Goal: Task Accomplishment & Management: Complete application form

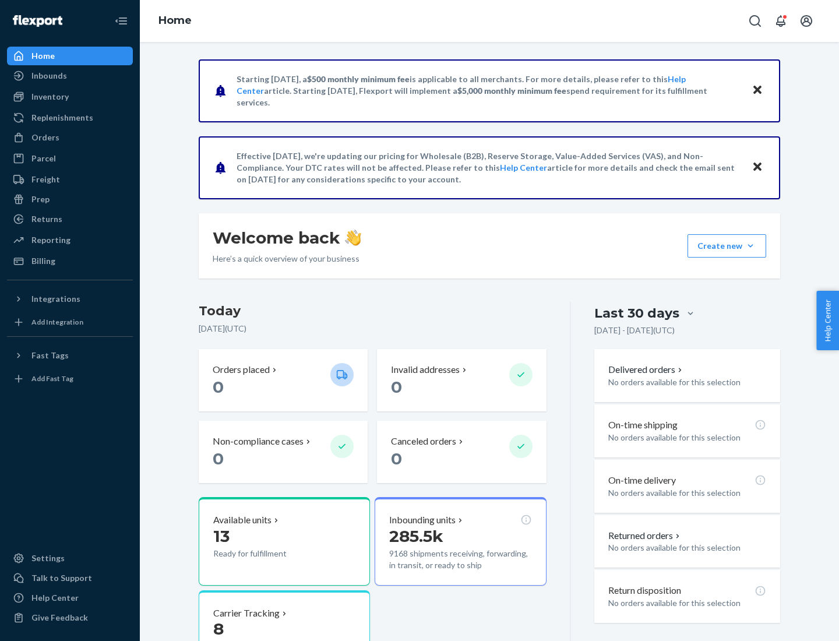
click at [751, 246] on button "Create new Create new inbound Create new order Create new product" at bounding box center [727, 245] width 79 height 23
click at [70, 76] on div "Inbounds" at bounding box center [70, 76] width 124 height 16
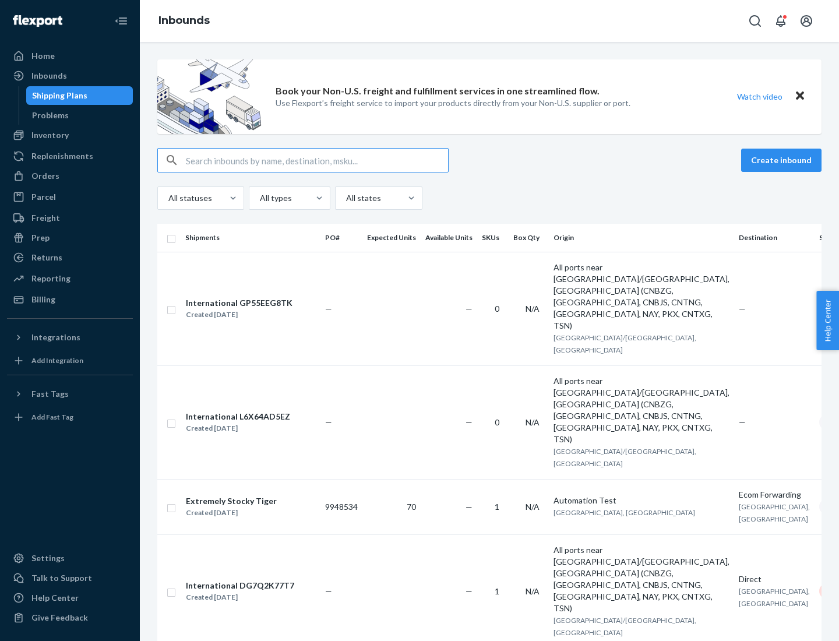
click at [783, 160] on button "Create inbound" at bounding box center [781, 160] width 80 height 23
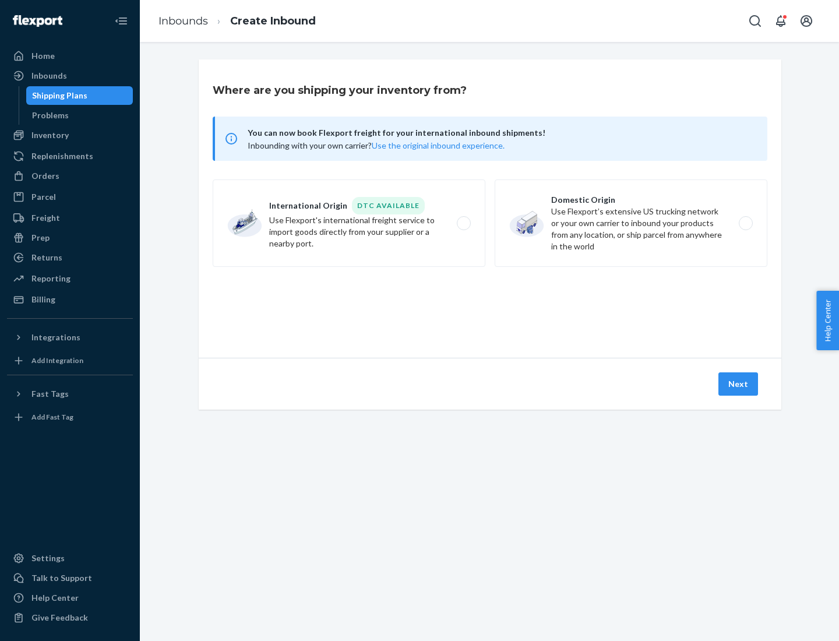
click at [631, 223] on label "Domestic Origin Use Flexport’s extensive US trucking network or your own carrie…" at bounding box center [631, 223] width 273 height 87
click at [745, 223] on input "Domestic Origin Use Flexport’s extensive US trucking network or your own carrie…" at bounding box center [749, 224] width 8 height 8
radio input "true"
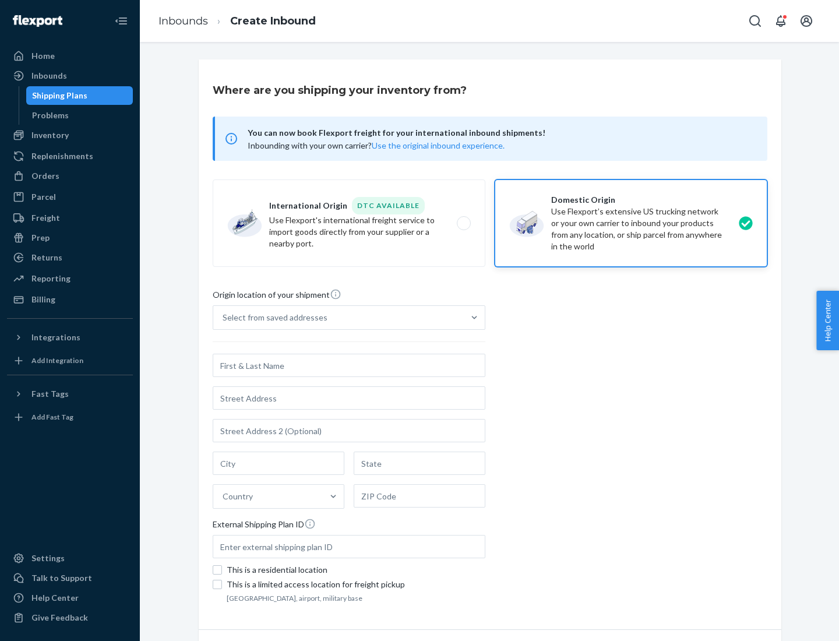
click at [272, 318] on div "Select from saved addresses" at bounding box center [275, 318] width 105 height 12
click at [224, 318] on input "Select from saved addresses" at bounding box center [223, 318] width 1 height 12
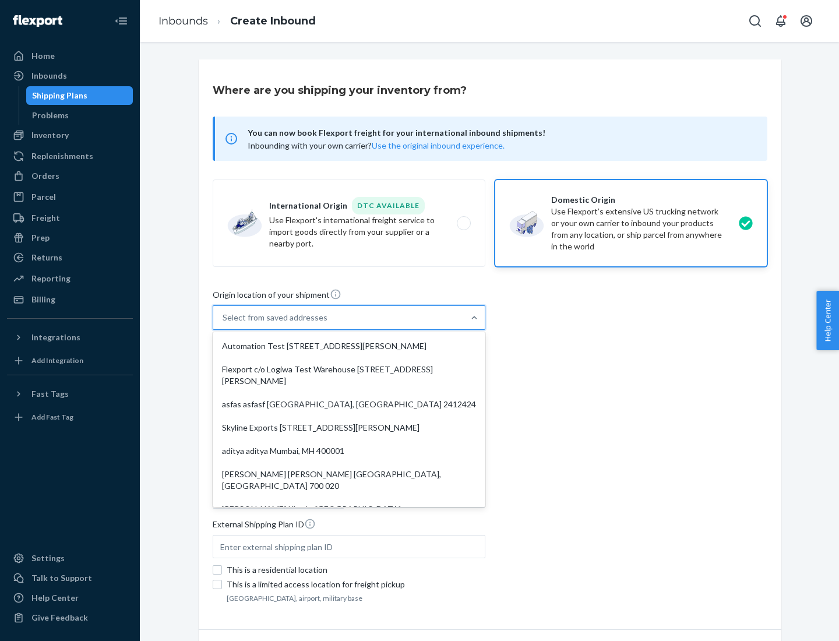
scroll to position [5, 0]
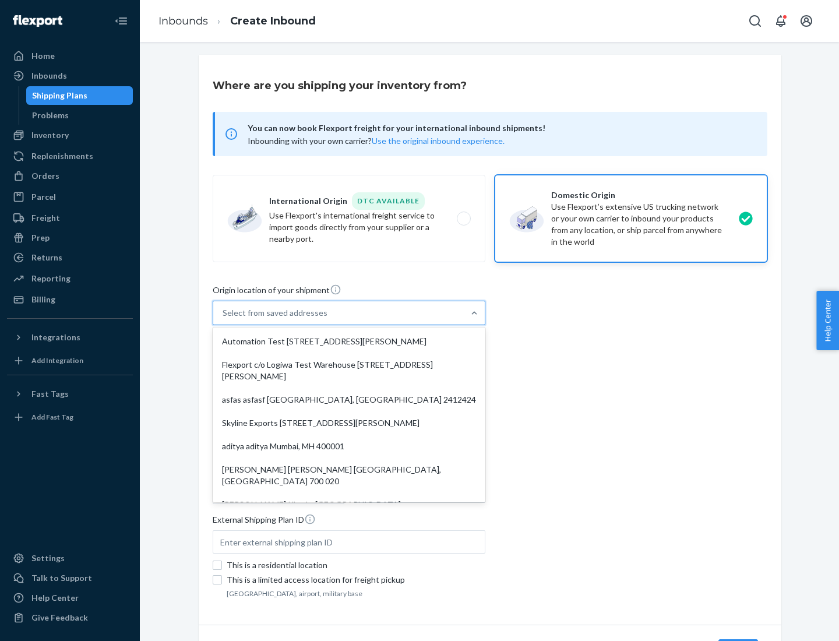
click at [349, 342] on div "Automation Test [STREET_ADDRESS][PERSON_NAME]" at bounding box center [349, 341] width 268 height 23
click at [224, 319] on input "option Automation Test [STREET_ADDRESS][PERSON_NAME]. 9 results available. Use …" at bounding box center [223, 313] width 1 height 12
type input "Automation Test"
type input "9th Floor"
type input "[GEOGRAPHIC_DATA]"
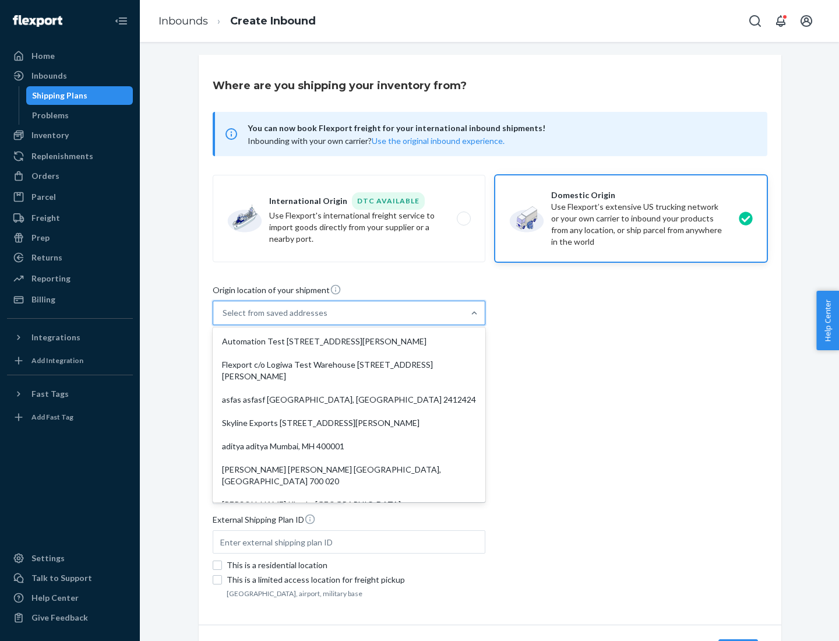
type input "CA"
type input "94104"
type input "[STREET_ADDRESS][PERSON_NAME]"
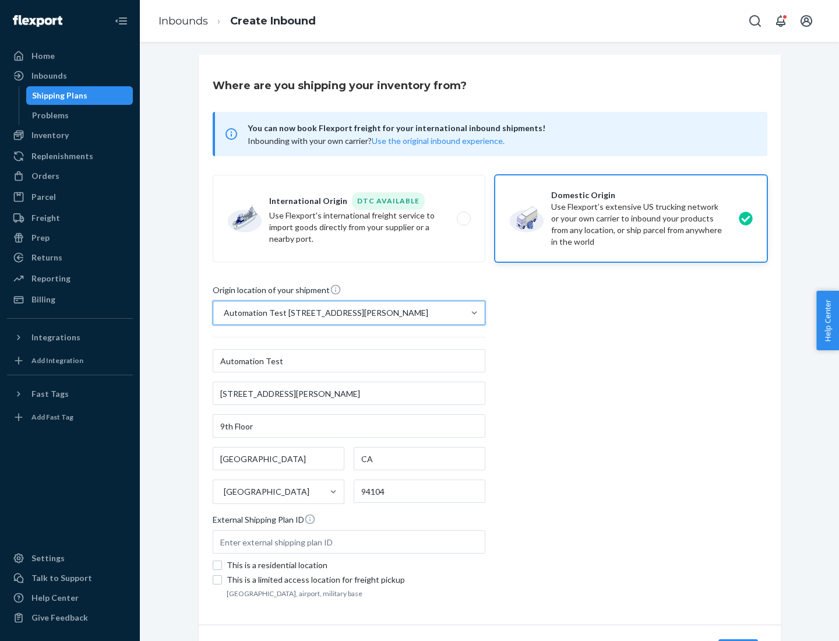
scroll to position [68, 0]
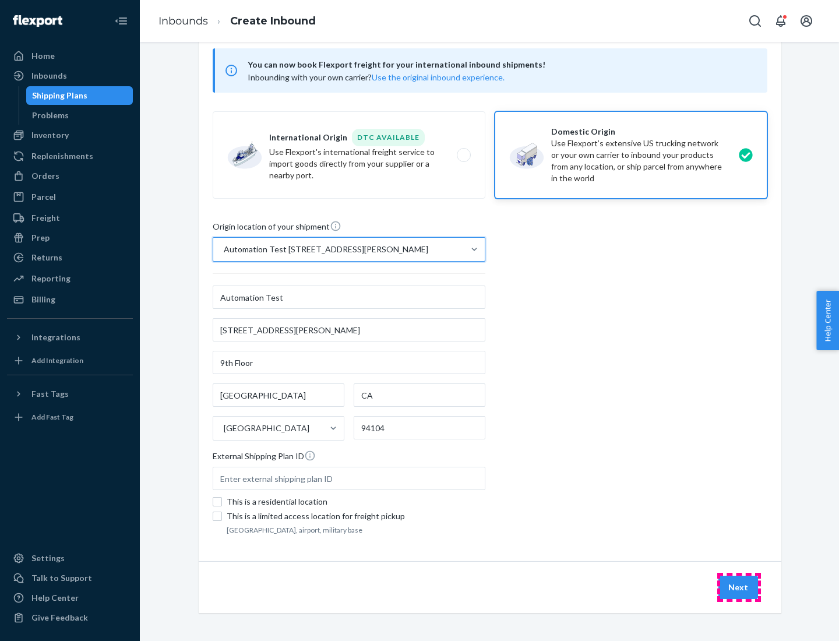
click at [739, 588] on button "Next" at bounding box center [739, 587] width 40 height 23
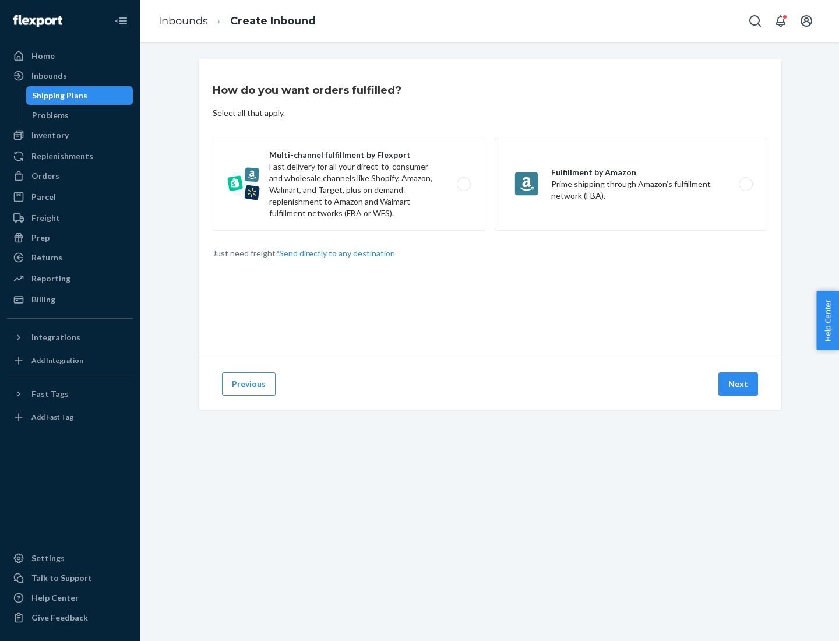
click at [349, 184] on label "Multi-channel fulfillment by Flexport Fast delivery for all your direct-to-cons…" at bounding box center [349, 184] width 273 height 93
click at [463, 184] on input "Multi-channel fulfillment by Flexport Fast delivery for all your direct-to-cons…" at bounding box center [467, 185] width 8 height 8
radio input "true"
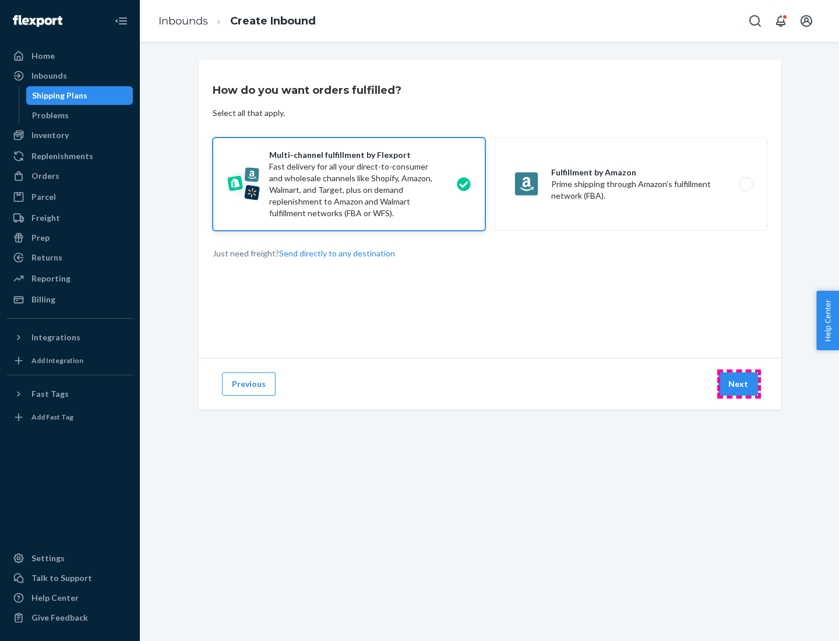
click at [739, 384] on button "Next" at bounding box center [739, 383] width 40 height 23
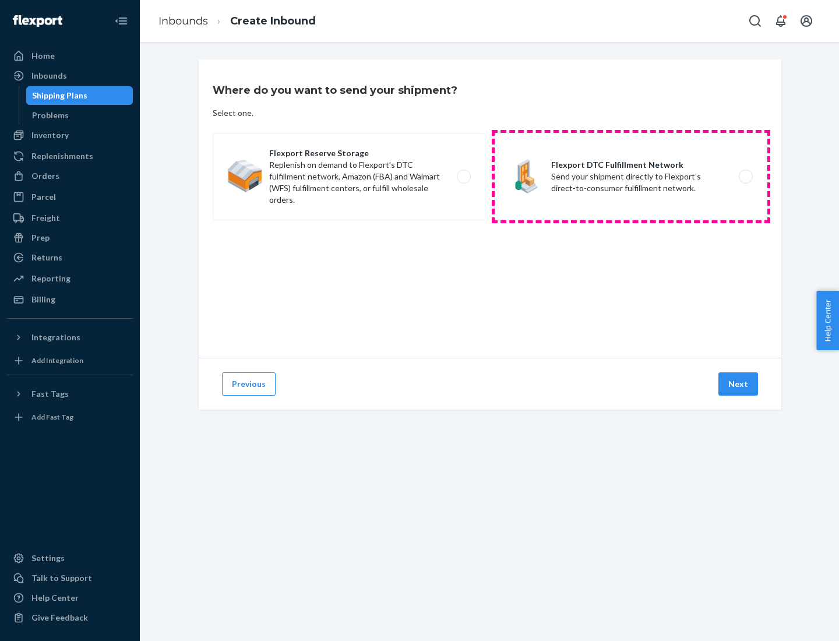
click at [631, 177] on label "Flexport DTC Fulfillment Network Send your shipment directly to Flexport's dire…" at bounding box center [631, 176] width 273 height 87
click at [745, 177] on input "Flexport DTC Fulfillment Network Send your shipment directly to Flexport's dire…" at bounding box center [749, 177] width 8 height 8
radio input "true"
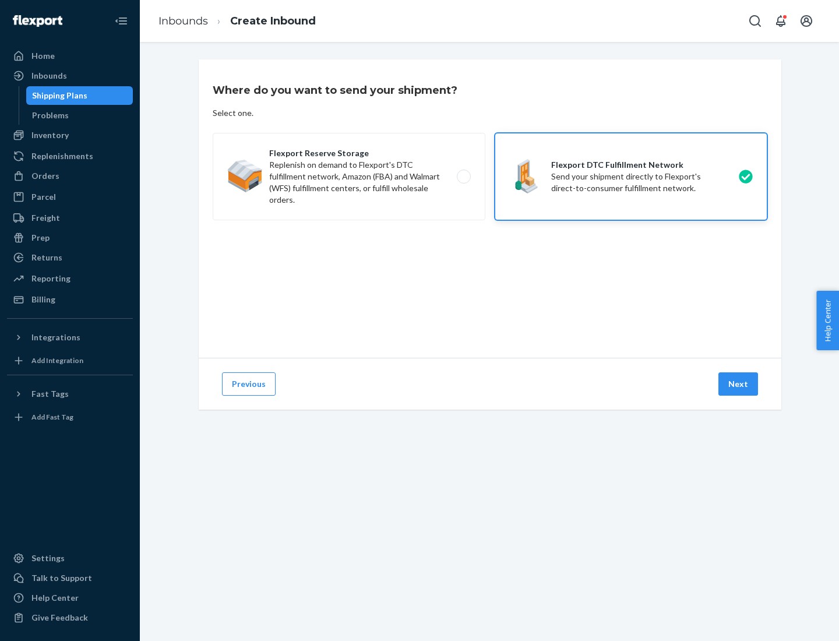
click at [739, 384] on button "Next" at bounding box center [739, 383] width 40 height 23
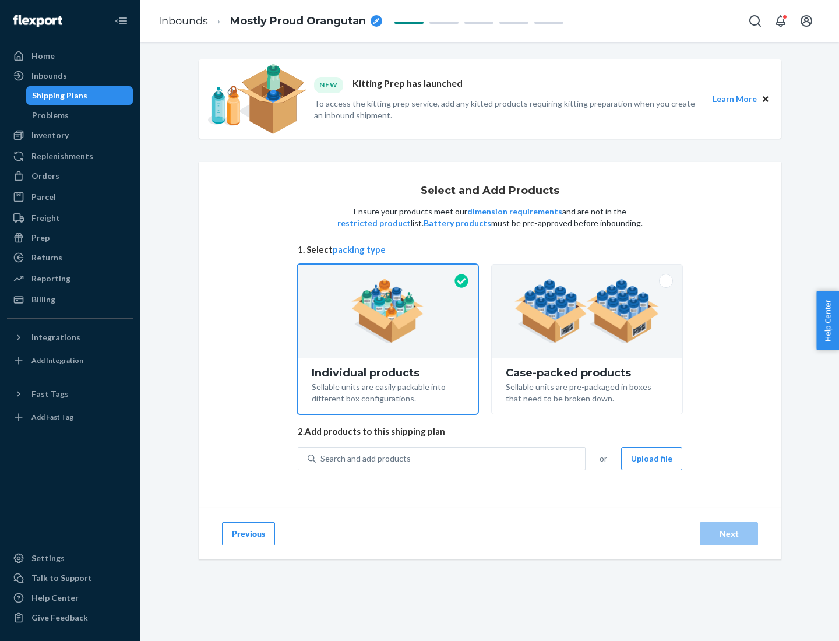
click at [588, 311] on img at bounding box center [587, 311] width 145 height 64
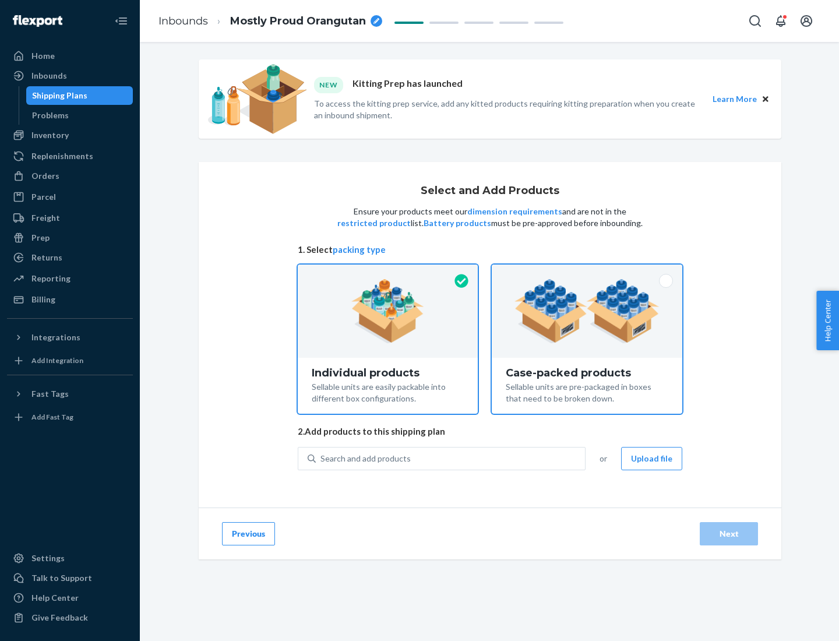
click at [588, 272] on input "Case-packed products Sellable units are pre-packaged in boxes that need to be b…" at bounding box center [587, 269] width 8 height 8
radio input "true"
radio input "false"
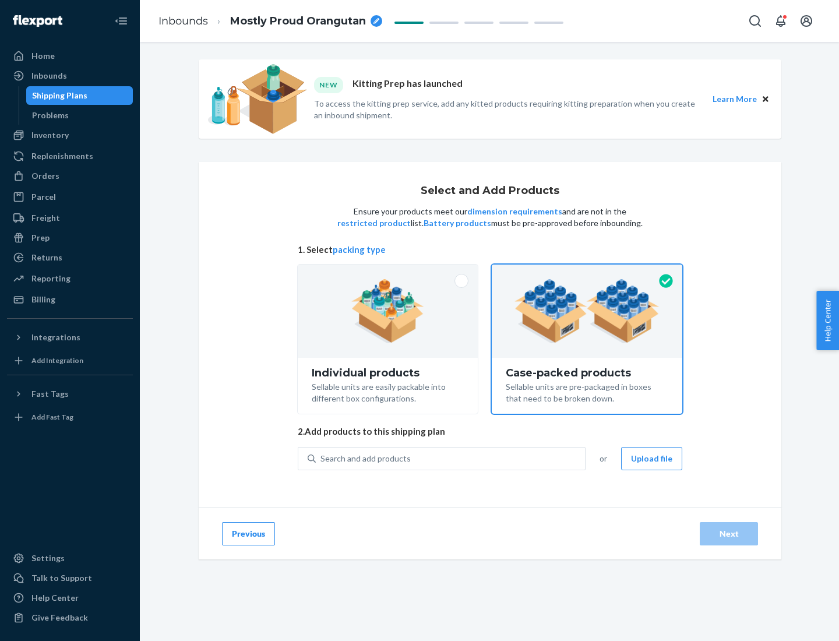
click at [451, 458] on div "Search and add products" at bounding box center [450, 458] width 269 height 21
click at [322, 458] on input "Search and add products" at bounding box center [321, 459] width 1 height 12
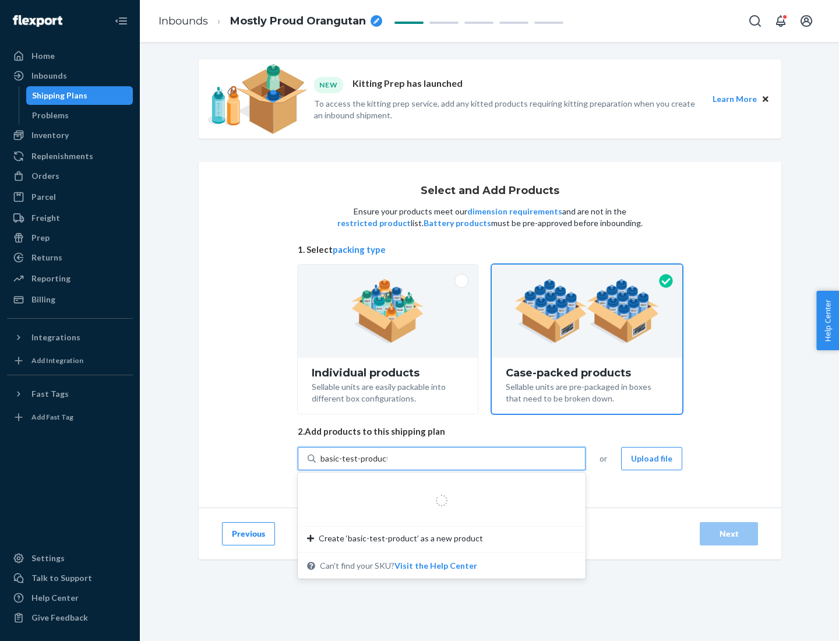
type input "basic-test-product-1"
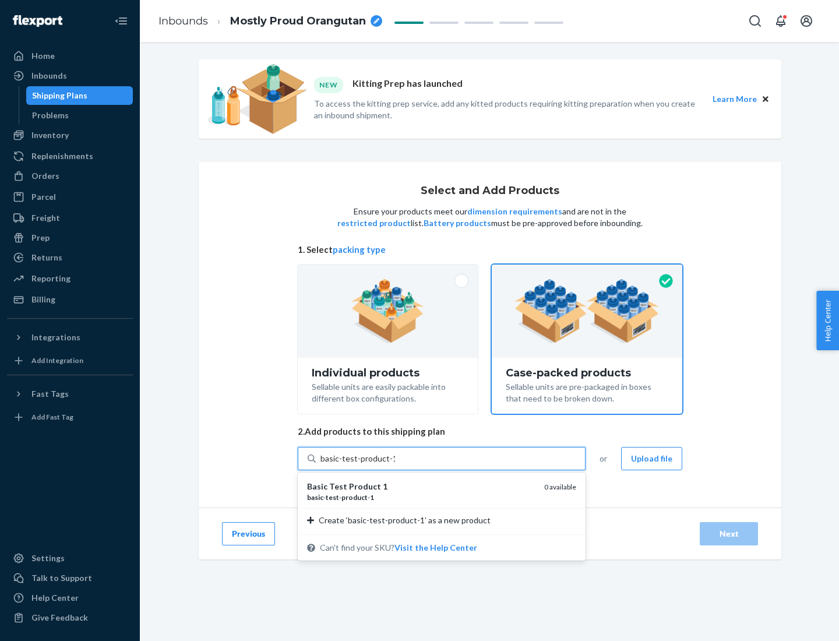
click at [421, 497] on div "basic - test - product - 1" at bounding box center [421, 498] width 228 height 10
click at [395, 465] on input "basic-test-product-1" at bounding box center [358, 459] width 75 height 12
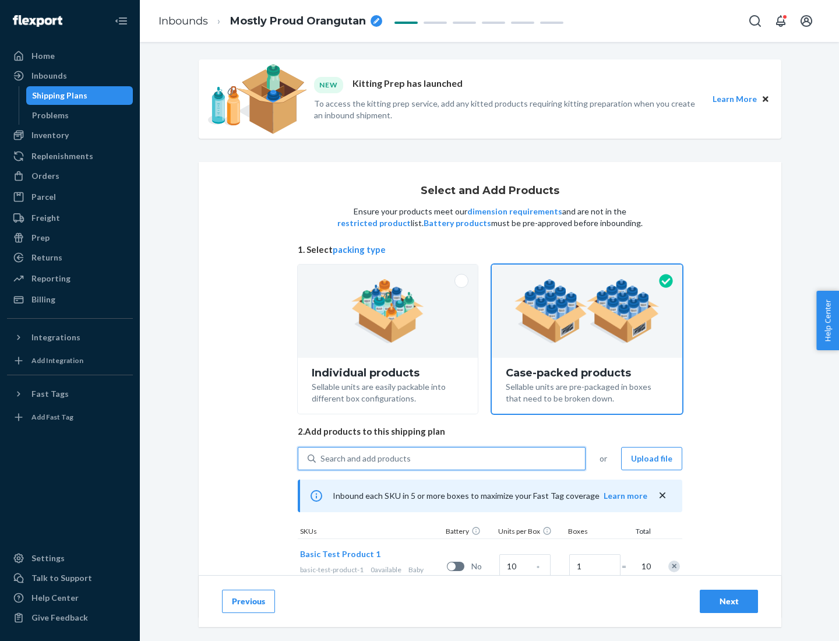
scroll to position [42, 0]
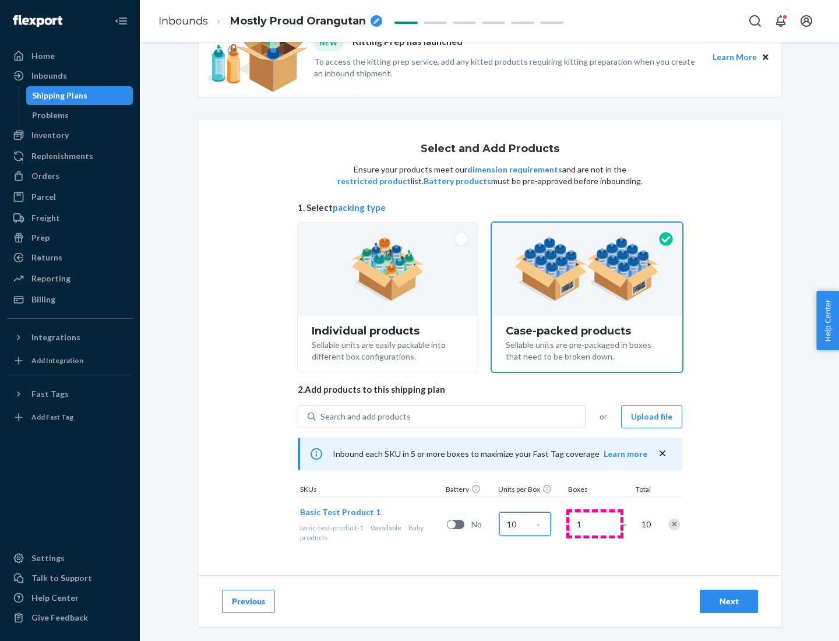
type input "10"
type input "7"
click at [729, 601] on div "Next" at bounding box center [729, 602] width 38 height 12
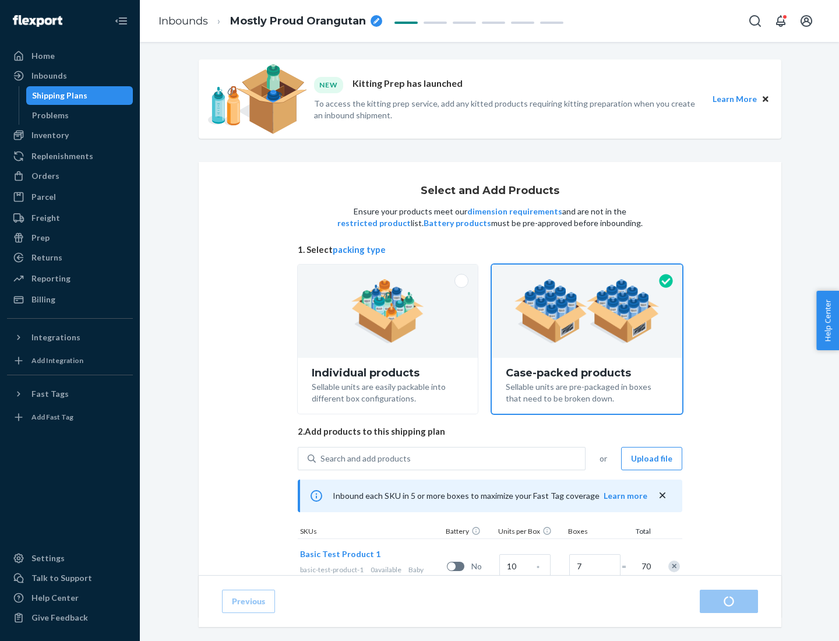
radio input "true"
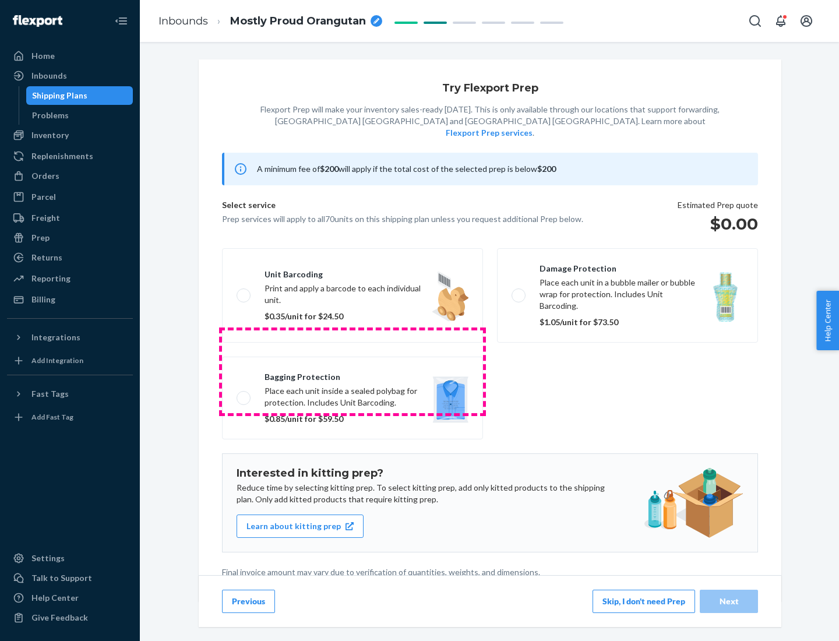
scroll to position [3, 0]
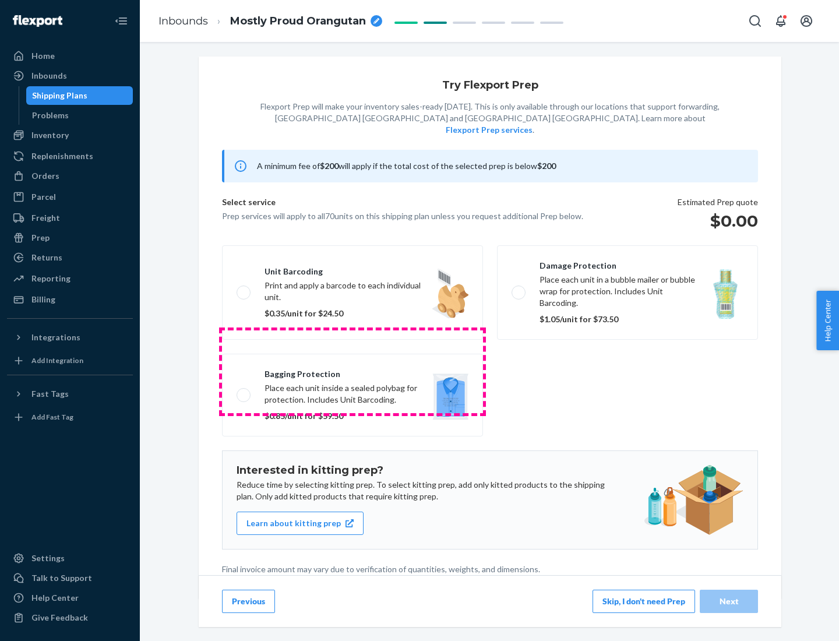
click at [353, 371] on label "Bagging protection Place each unit inside a sealed polybag for protection. Incl…" at bounding box center [352, 395] width 261 height 83
click at [244, 391] on input "Bagging protection Place each unit inside a sealed polybag for protection. Incl…" at bounding box center [241, 395] width 8 height 8
checkbox input "true"
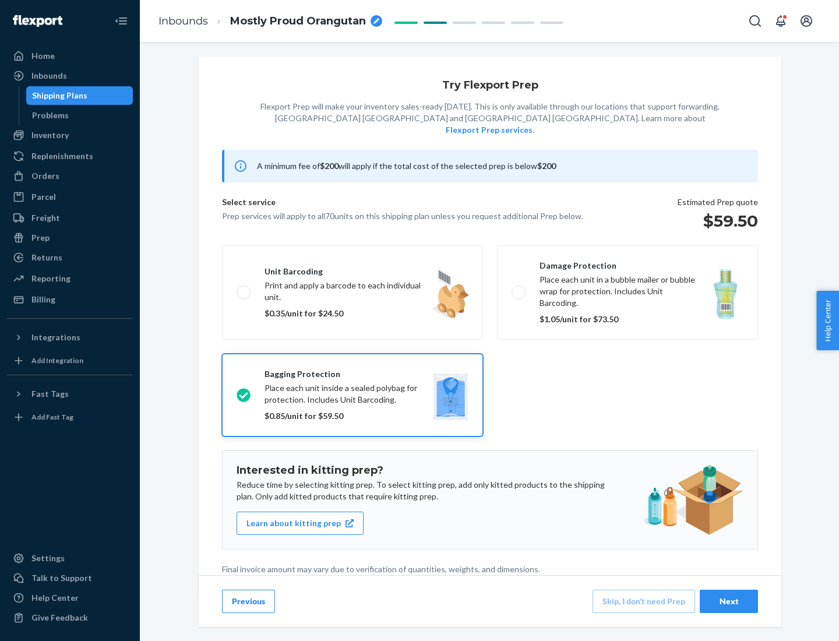
click at [729, 601] on div "Next" at bounding box center [729, 602] width 38 height 12
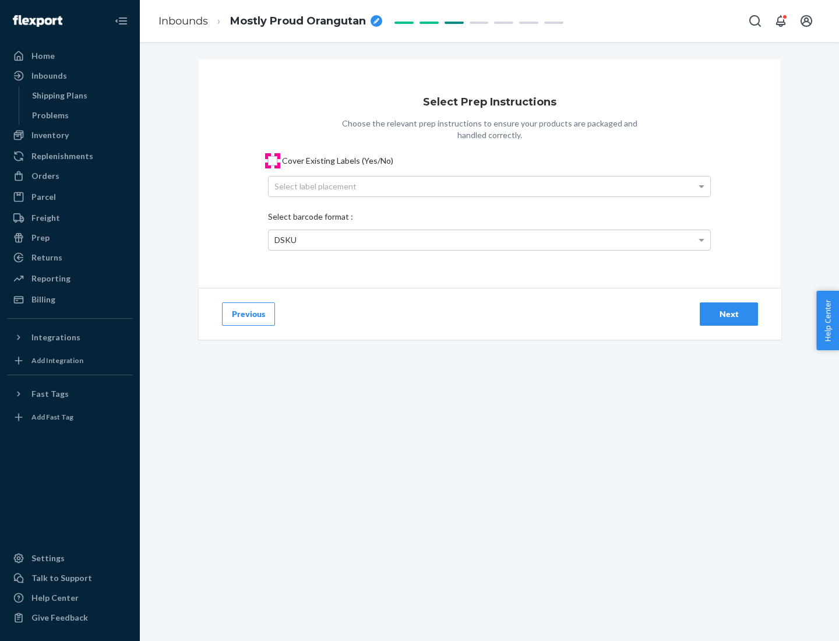
click at [273, 160] on input "Cover Existing Labels (Yes/No)" at bounding box center [272, 160] width 9 height 9
checkbox input "true"
click at [490, 186] on div "Select label placement" at bounding box center [490, 187] width 442 height 20
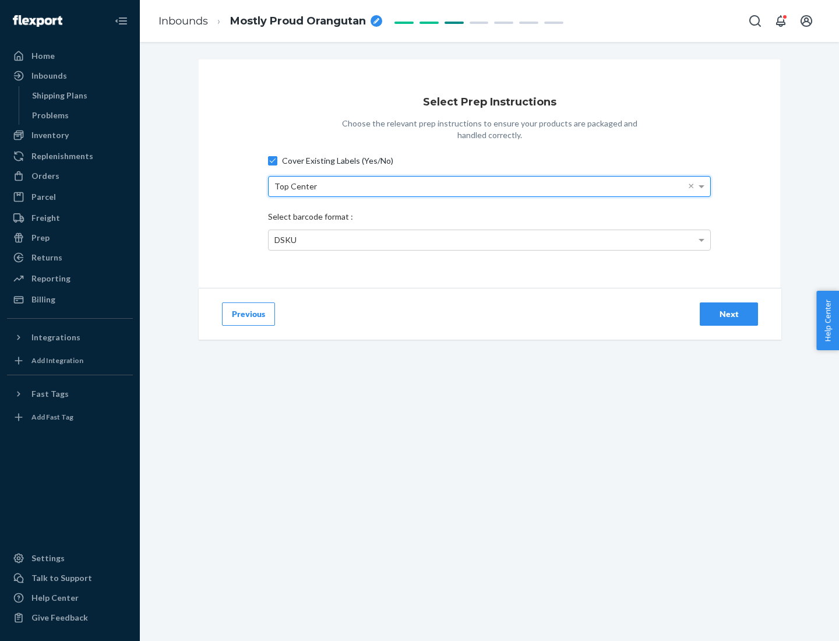
click at [490, 240] on div "DSKU" at bounding box center [490, 240] width 442 height 20
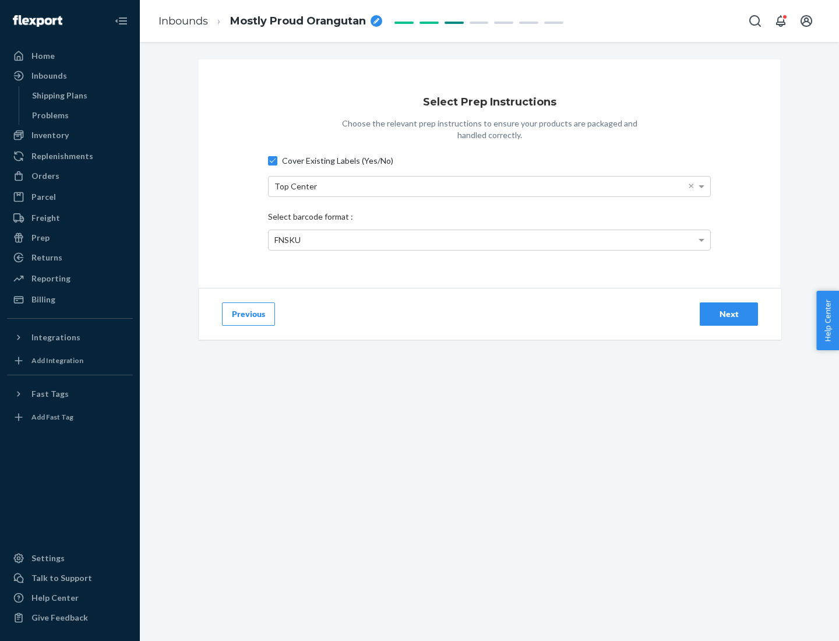
click at [729, 314] on div "Next" at bounding box center [729, 314] width 38 height 12
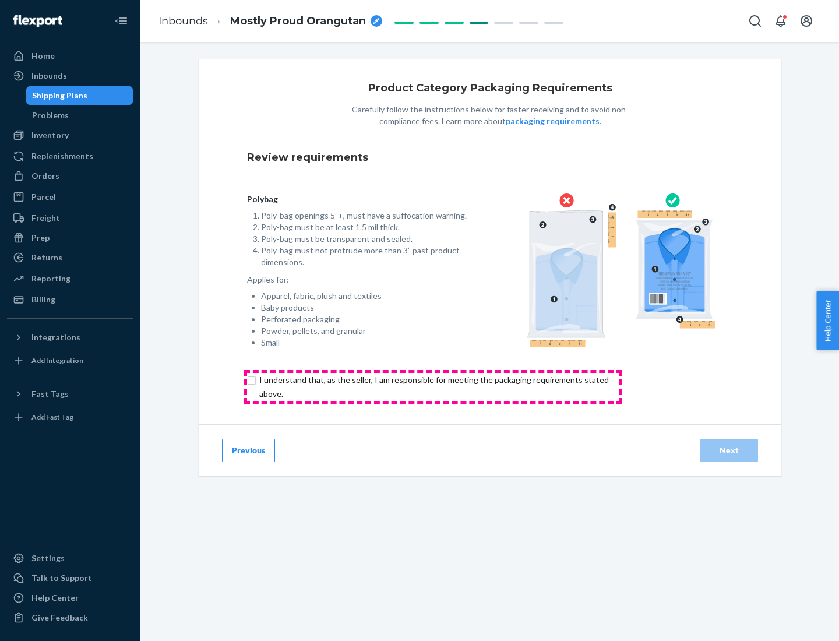
click at [433, 386] on input "checkbox" at bounding box center [441, 387] width 388 height 28
checkbox input "true"
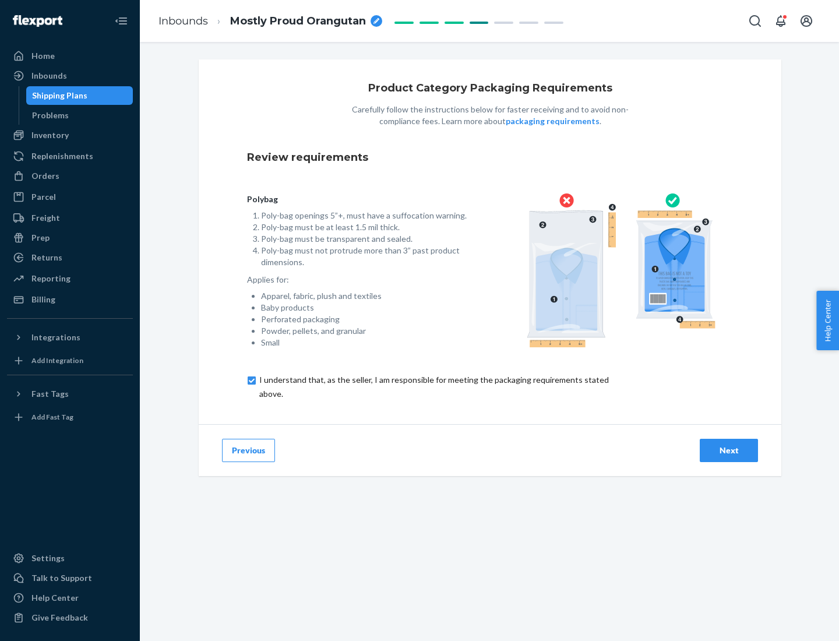
click at [729, 450] on div "Next" at bounding box center [729, 451] width 38 height 12
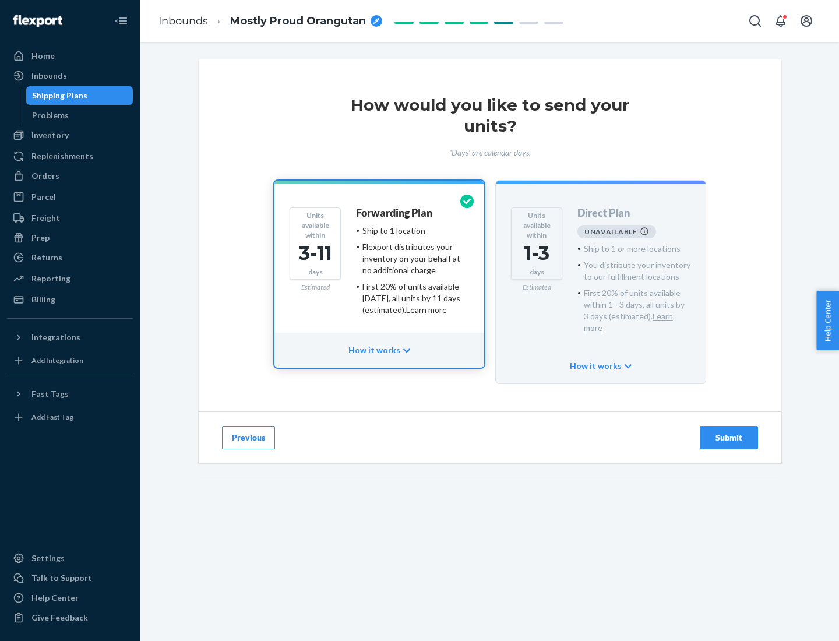
click at [395, 213] on h4 "Forwarding Plan" at bounding box center [394, 213] width 76 height 12
click at [729, 432] on div "Submit" at bounding box center [729, 438] width 38 height 12
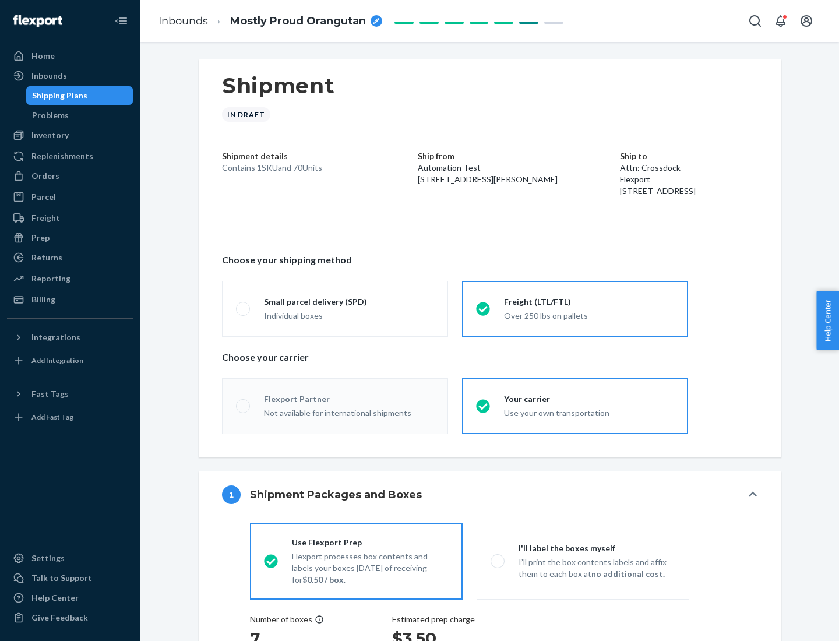
radio input "true"
radio input "false"
radio input "true"
radio input "false"
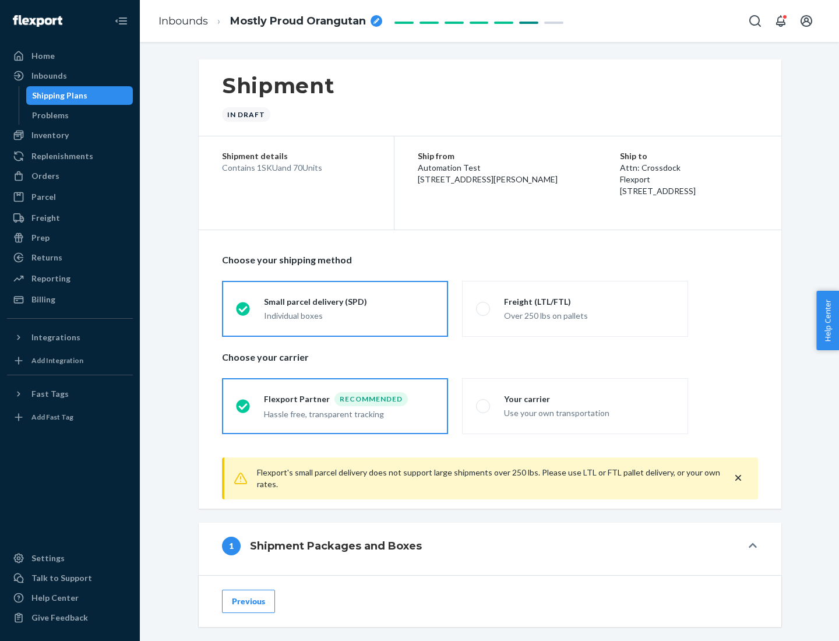
click at [575, 308] on div "Over 250 lbs on pallets" at bounding box center [589, 315] width 170 height 14
click at [484, 308] on input "Freight (LTL/FTL) Over 250 lbs on pallets" at bounding box center [480, 309] width 8 height 8
radio input "true"
radio input "false"
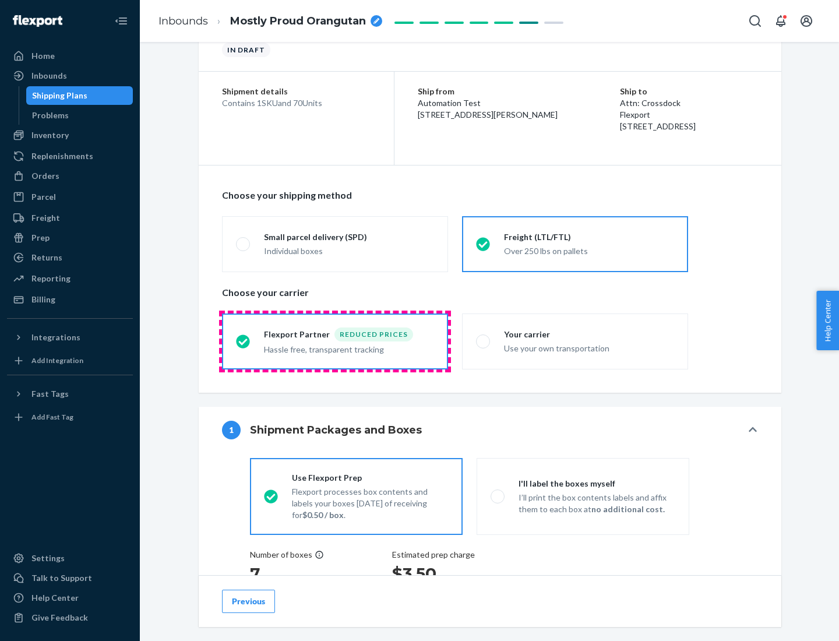
click at [335, 342] on div "Hassle free, transparent tracking" at bounding box center [349, 349] width 170 height 14
click at [244, 341] on input "Flexport Partner Reduced prices Hassle free, transparent tracking" at bounding box center [240, 341] width 8 height 8
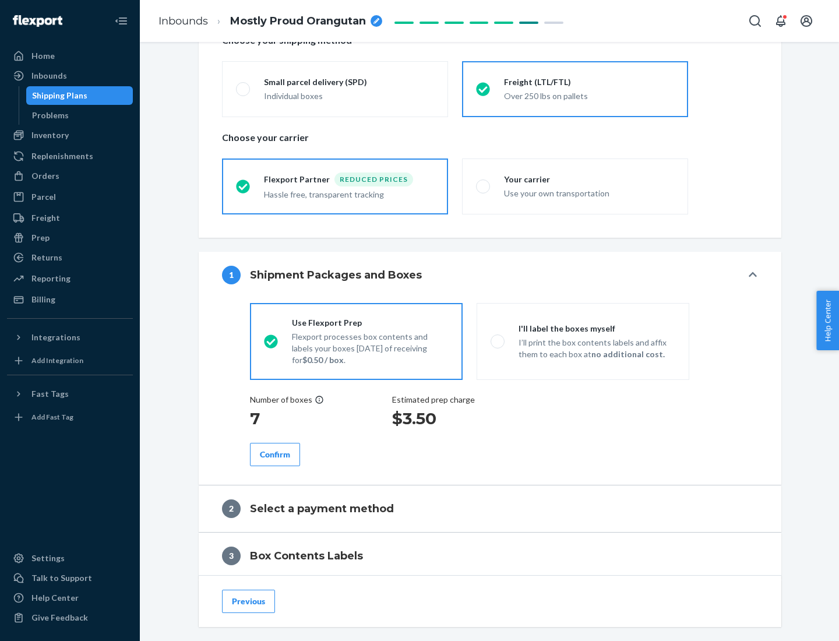
click at [583, 341] on p "I’ll print the box contents labels and affix them to each box at no additional …" at bounding box center [597, 348] width 157 height 23
click at [498, 341] on input "I'll label the boxes myself I’ll print the box contents labels and affix them t…" at bounding box center [495, 341] width 8 height 8
radio input "true"
radio input "false"
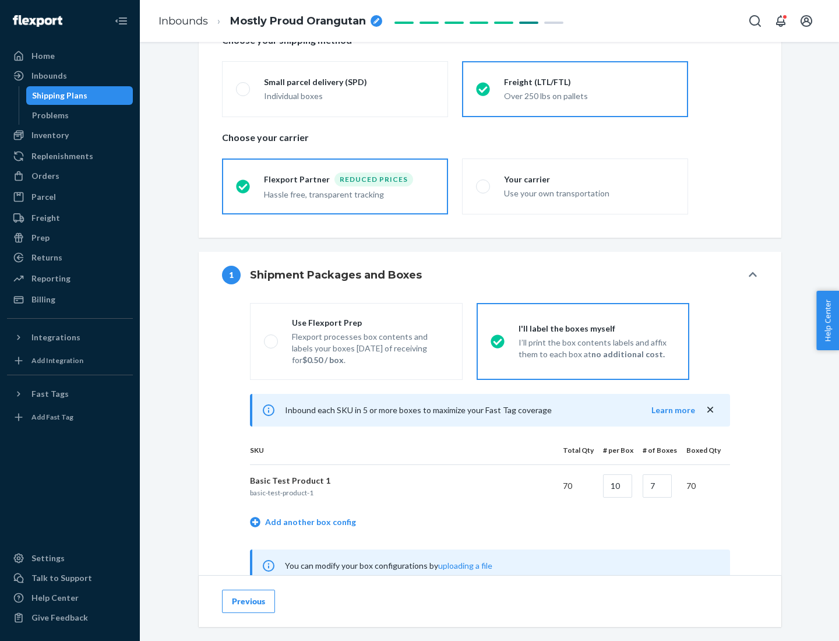
scroll to position [364, 0]
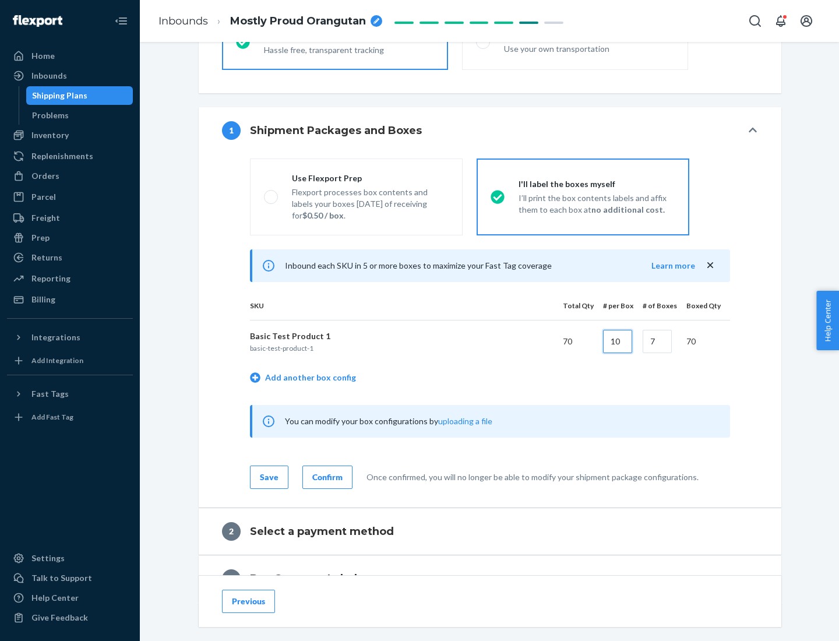
type input "10"
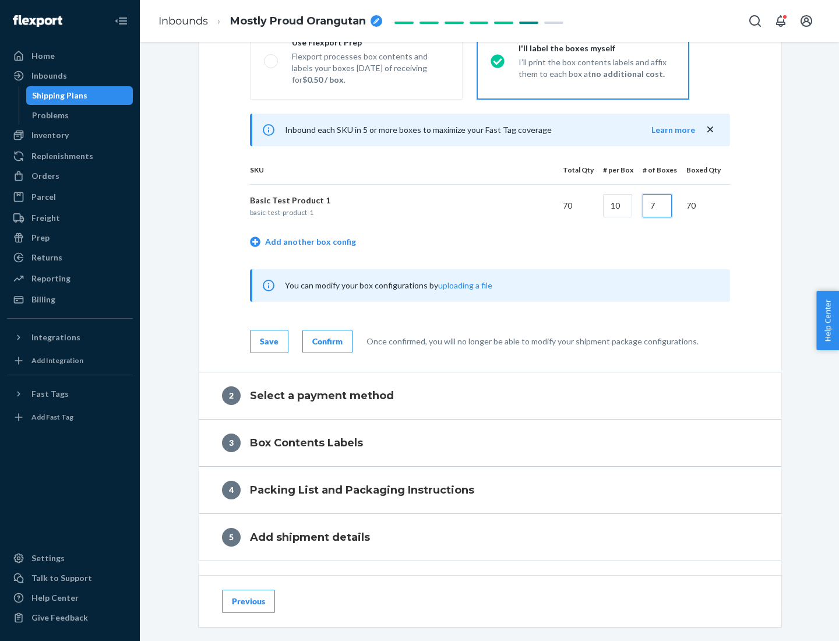
type input "7"
click at [326, 341] on div "Confirm" at bounding box center [327, 342] width 30 height 12
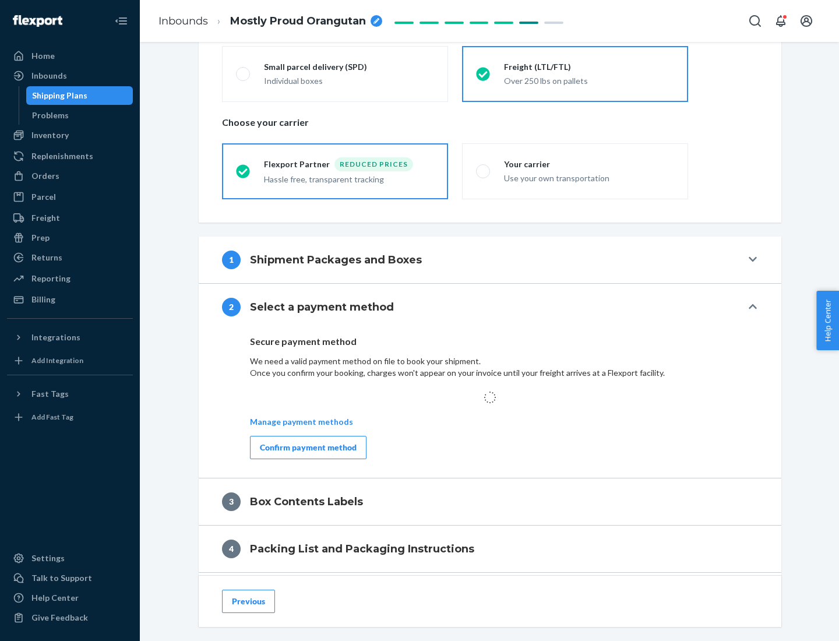
scroll to position [341, 0]
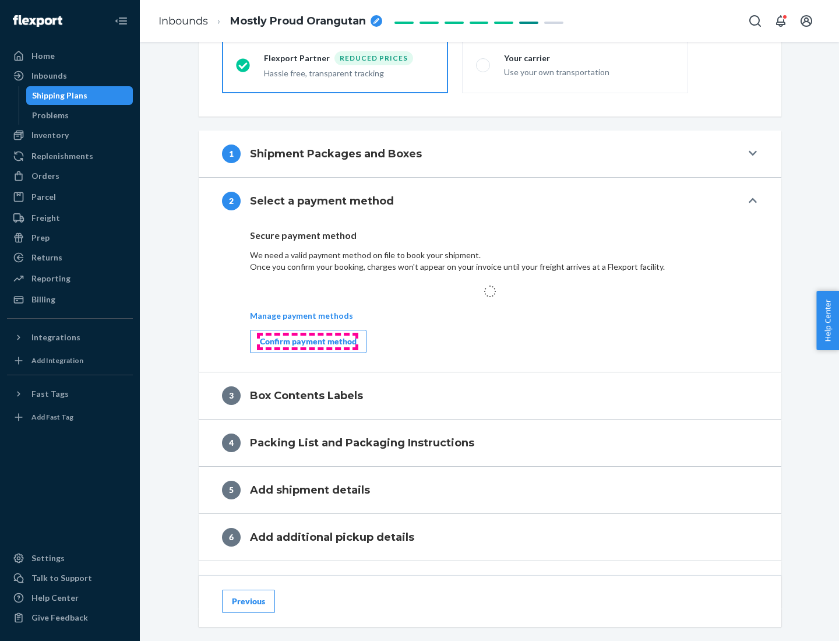
click at [307, 341] on div "Confirm payment method" at bounding box center [308, 342] width 97 height 12
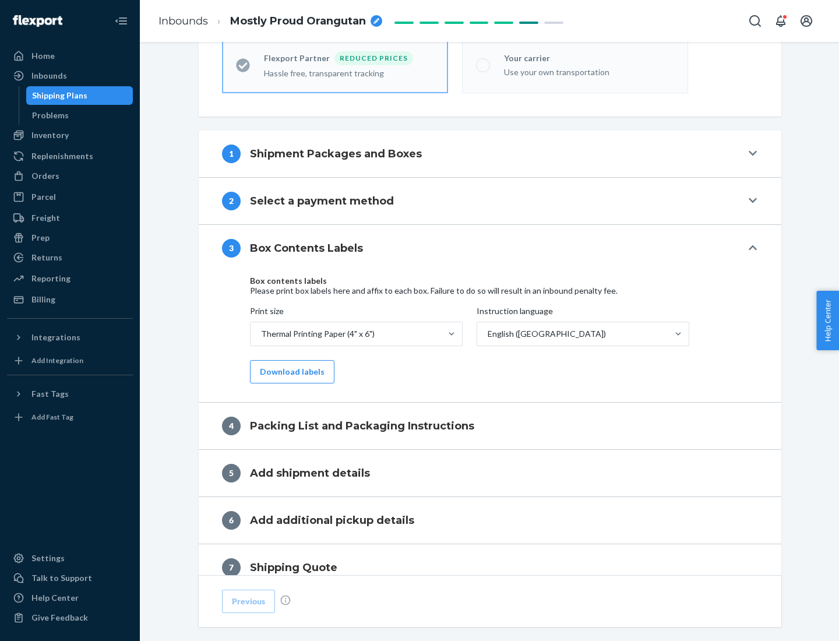
scroll to position [371, 0]
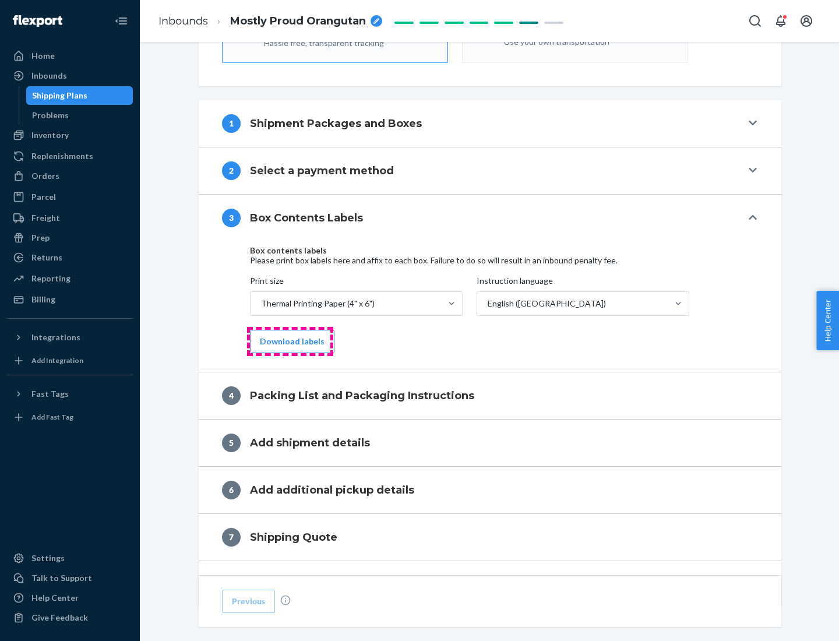
click at [290, 342] on button "Download labels" at bounding box center [292, 341] width 85 height 23
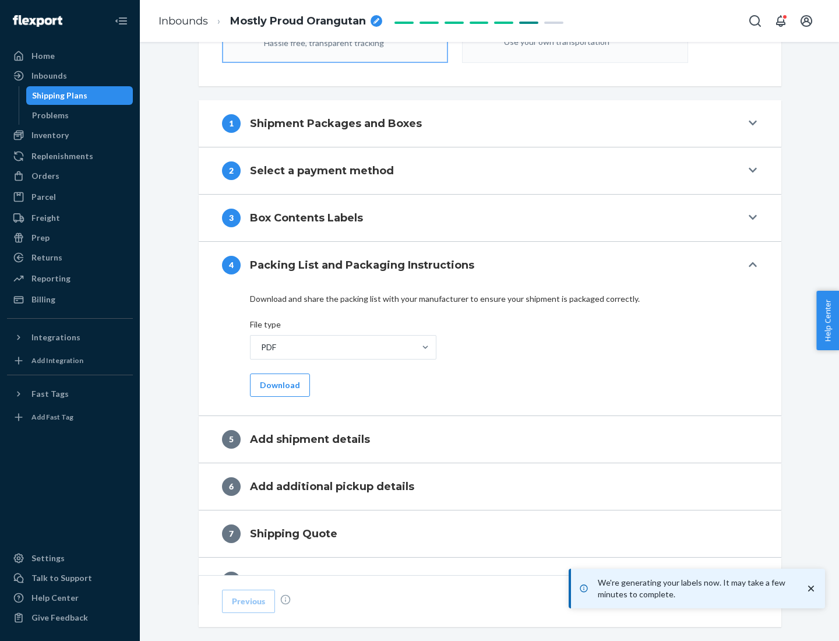
scroll to position [415, 0]
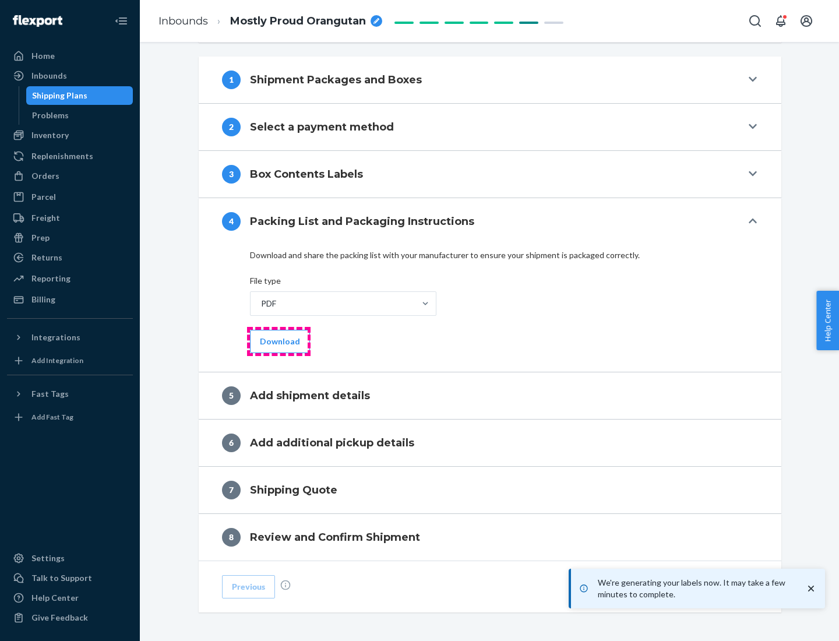
click at [279, 341] on button "Download" at bounding box center [280, 341] width 60 height 23
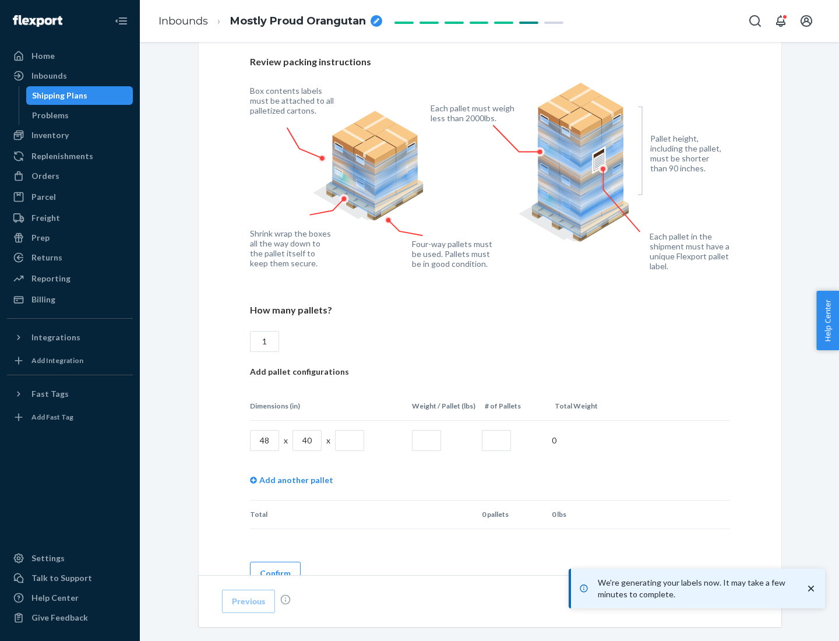
scroll to position [847, 0]
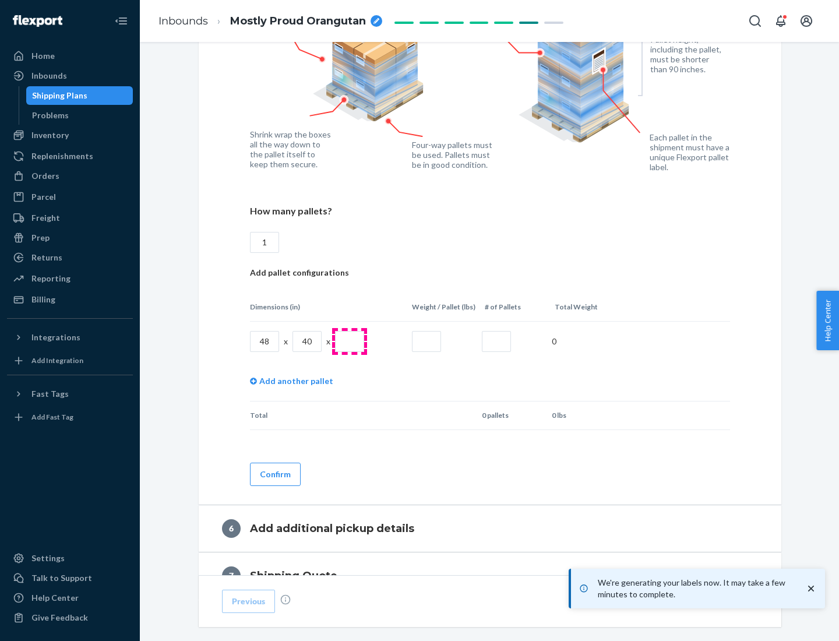
type input "1"
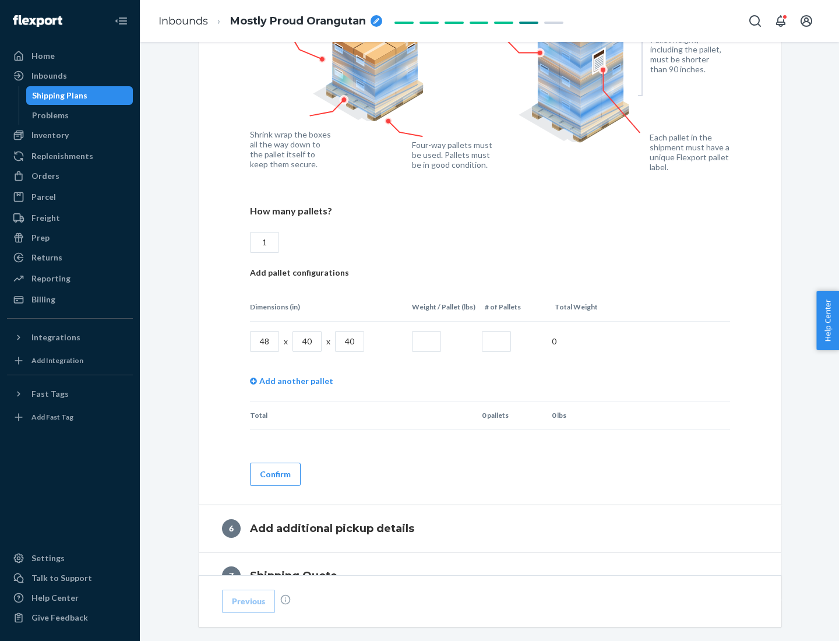
type input "40"
type input "200"
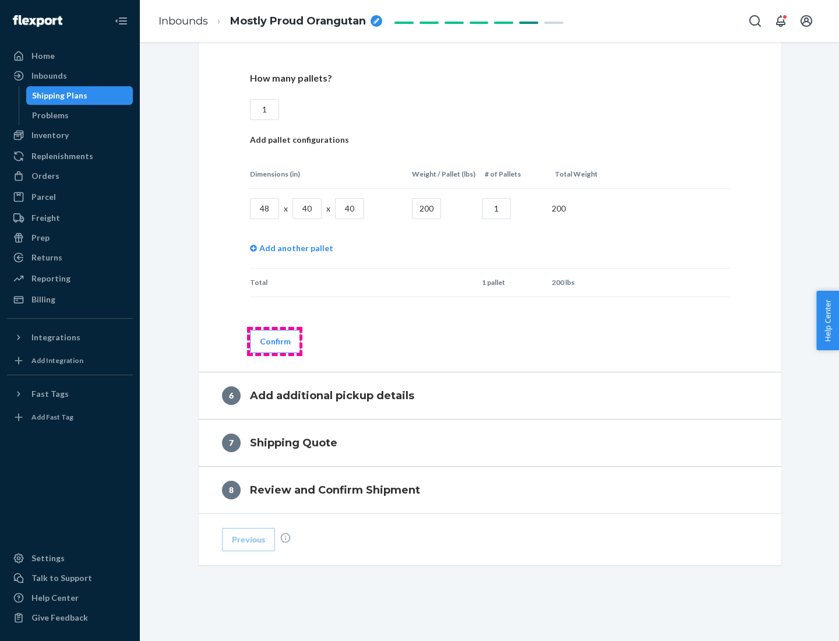
type input "1"
click at [275, 341] on button "Confirm" at bounding box center [275, 341] width 51 height 23
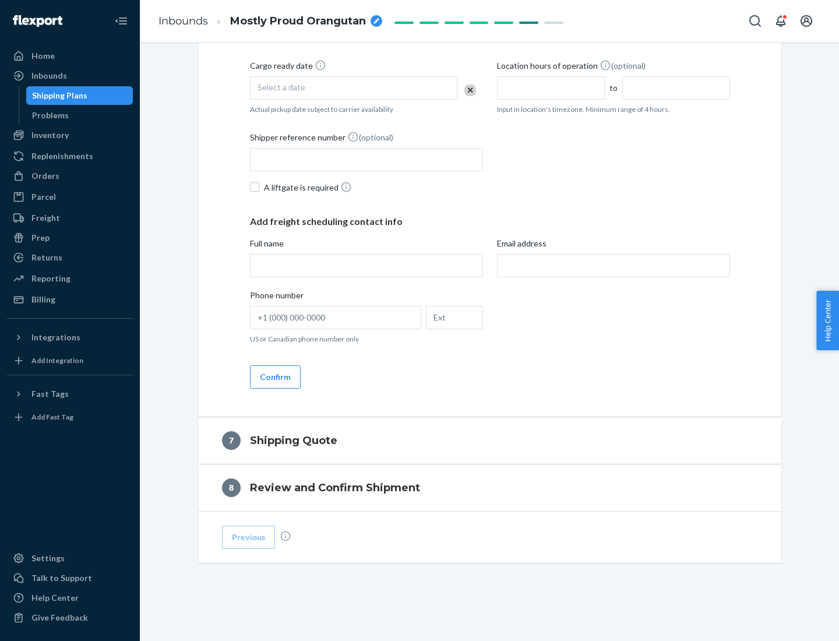
scroll to position [446, 0]
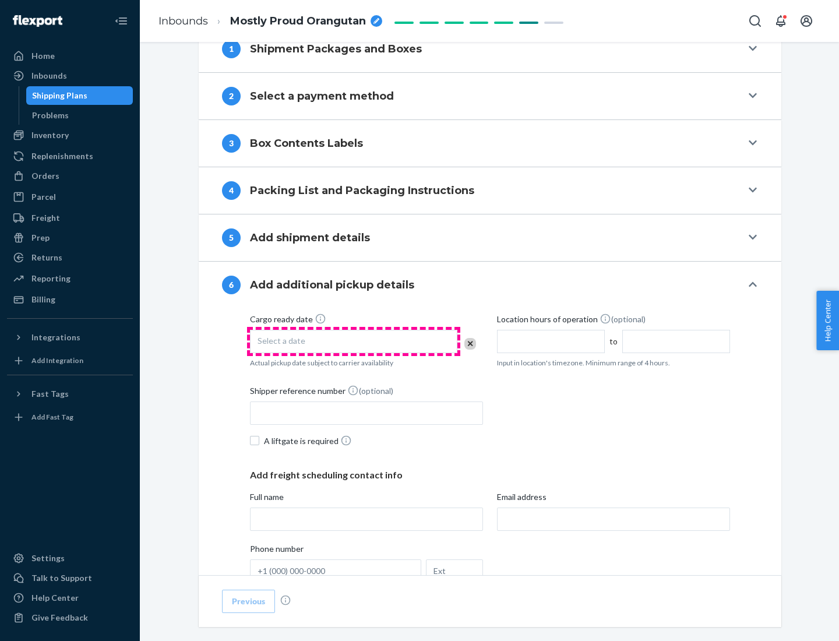
click at [354, 341] on div "Select a date" at bounding box center [353, 341] width 207 height 23
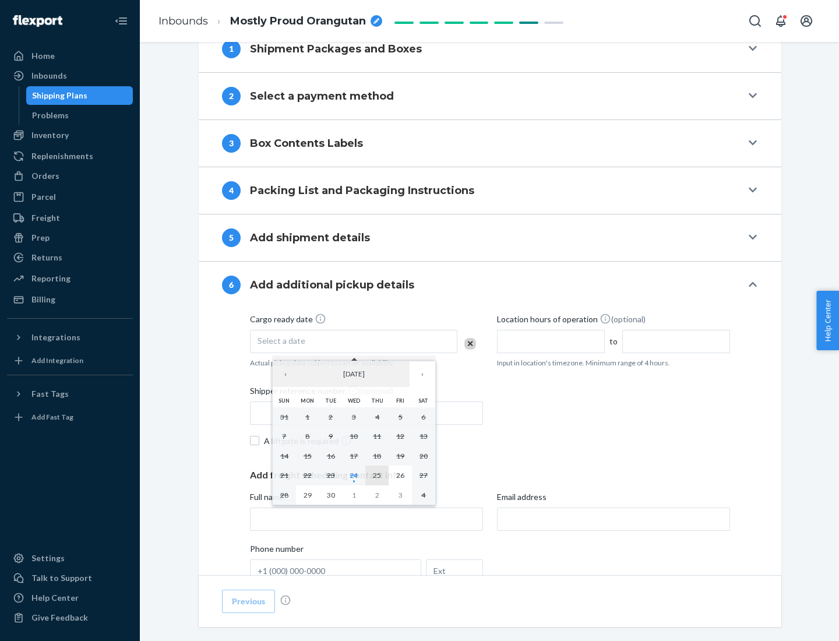
click at [377, 475] on abbr "25" at bounding box center [377, 475] width 8 height 9
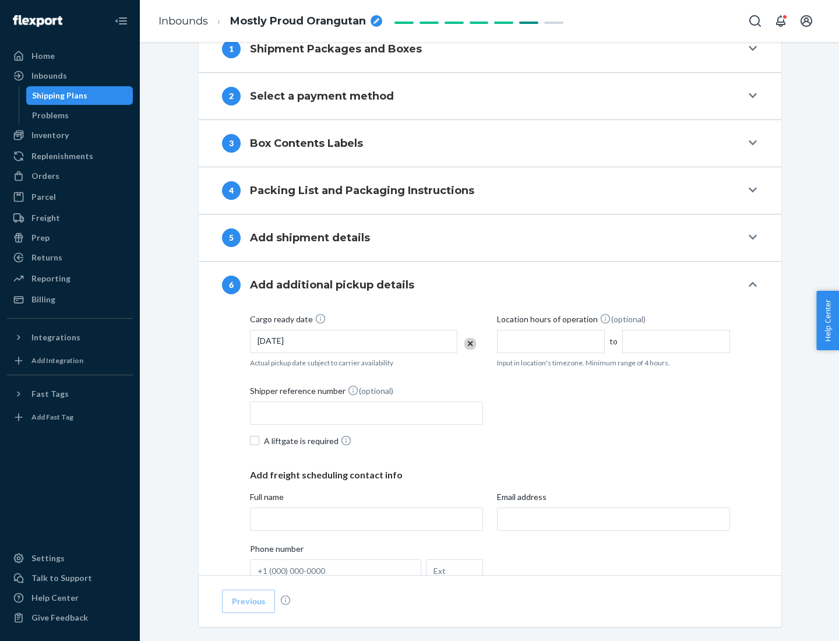
scroll to position [624, 0]
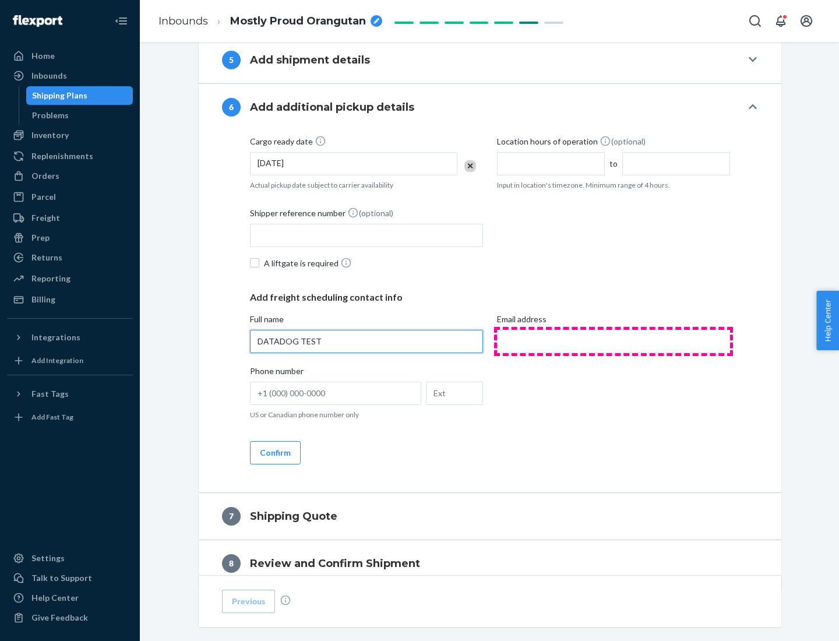
type input "DATADOG TEST"
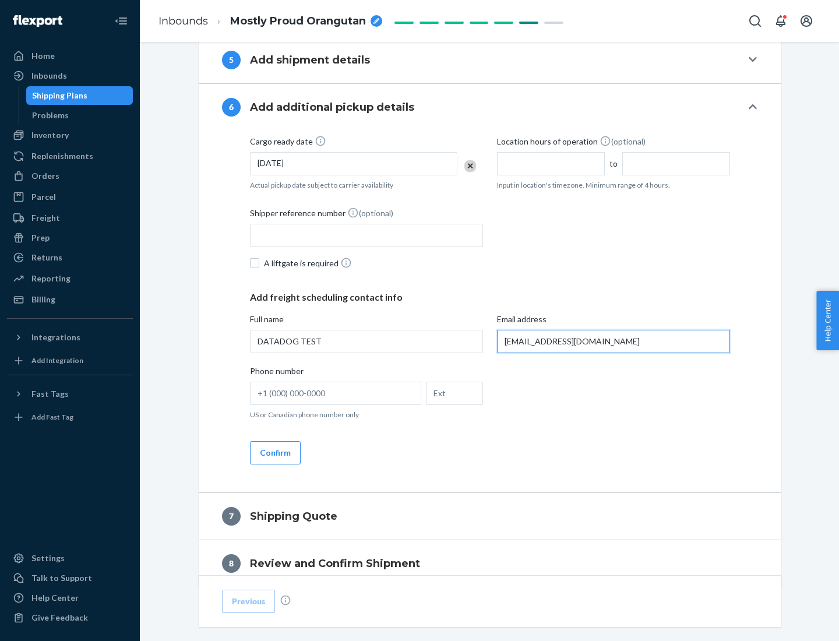
scroll to position [676, 0]
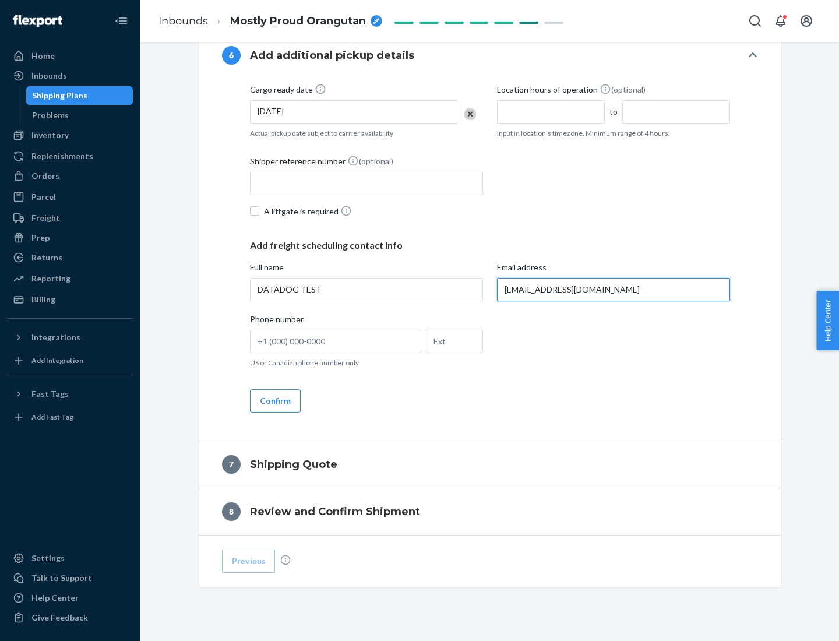
type input "[EMAIL_ADDRESS][DOMAIN_NAME]"
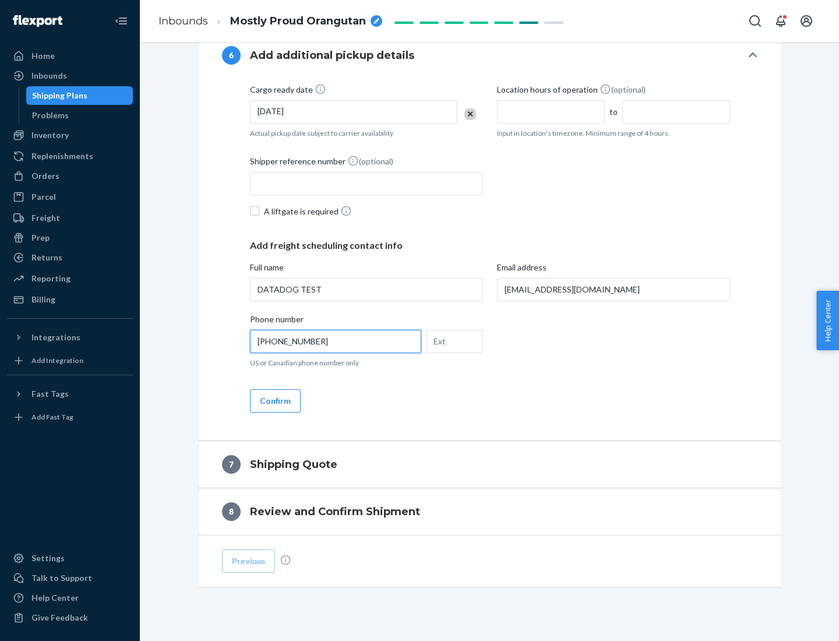
scroll to position [699, 0]
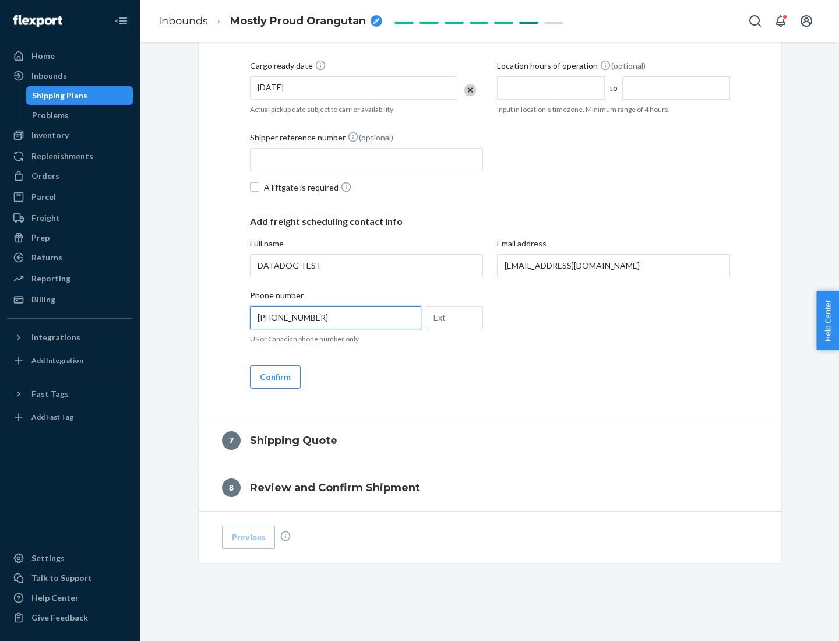
type input "[PHONE_NUMBER]"
click at [275, 377] on button "Confirm" at bounding box center [275, 376] width 51 height 23
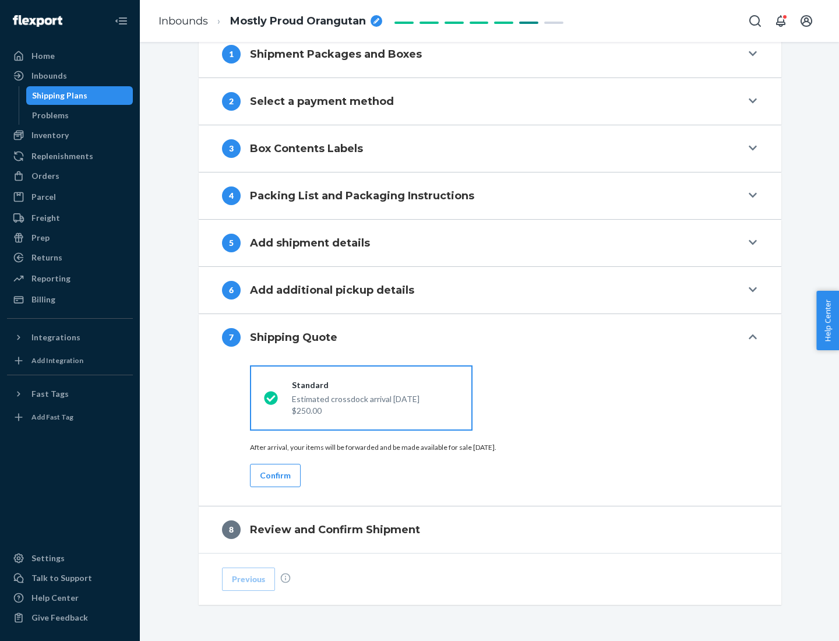
scroll to position [483, 0]
